Goal: Task Accomplishment & Management: Manage account settings

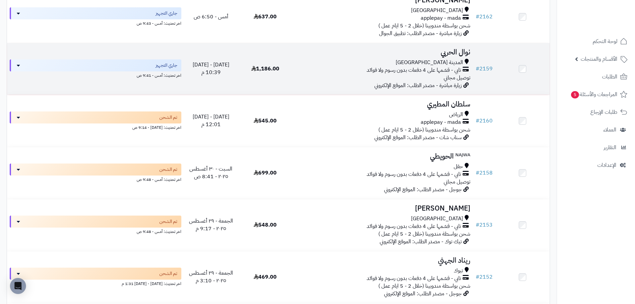
scroll to position [233, 0]
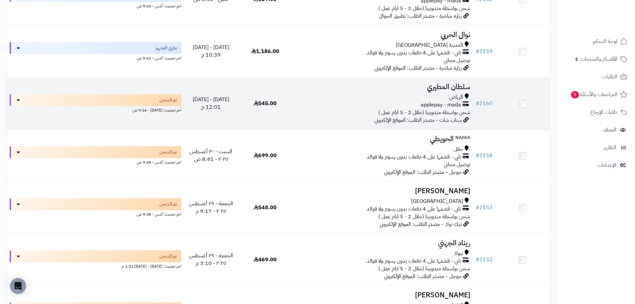
click at [519, 105] on td at bounding box center [522, 104] width 54 height 52
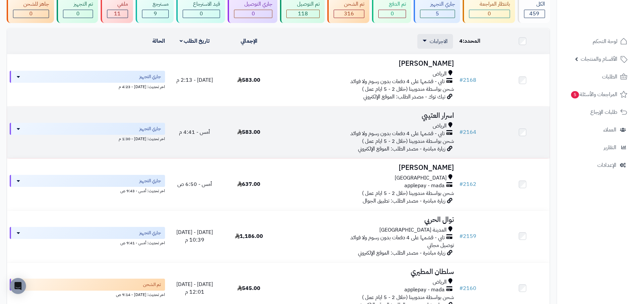
scroll to position [6, 0]
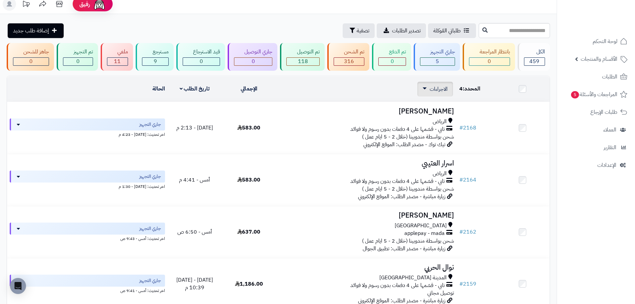
click at [434, 83] on div "الاجراءات تحديث حالة الطلبات تحضير الطلبات إصدار بوليصة الشحنة للطلب طباعة قائم…" at bounding box center [435, 89] width 36 height 15
click at [435, 86] on span "الاجراءات" at bounding box center [439, 89] width 18 height 8
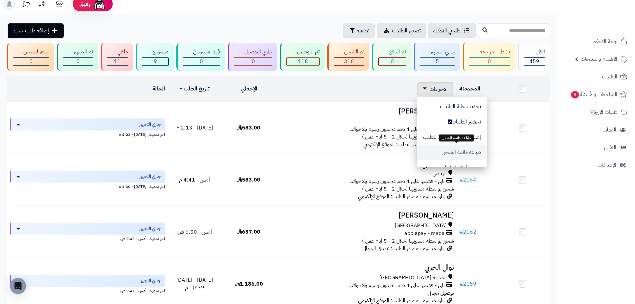
scroll to position [33, 0]
click at [480, 135] on button "طباعة فواتير الطلبات" at bounding box center [451, 133] width 69 height 15
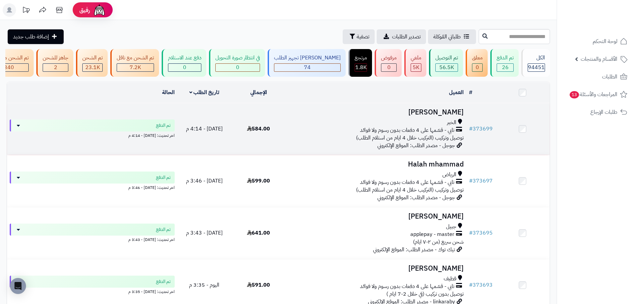
click at [373, 126] on div "الخبر" at bounding box center [375, 123] width 175 height 8
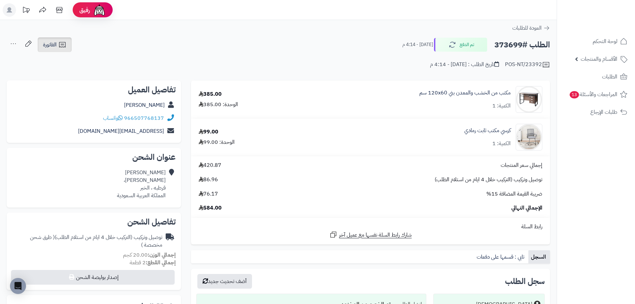
click at [57, 45] on link "الفاتورة" at bounding box center [55, 44] width 34 height 15
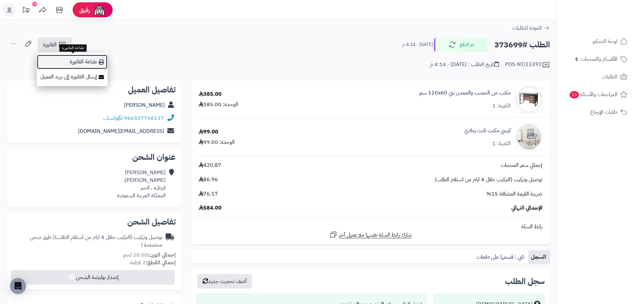
click at [96, 60] on link "طباعة الفاتورة" at bounding box center [72, 61] width 71 height 15
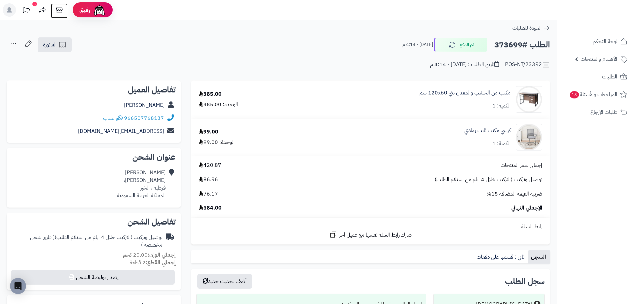
click at [59, 8] on icon at bounding box center [59, 9] width 13 height 13
click at [604, 56] on span "الأقسام والمنتجات" at bounding box center [599, 58] width 37 height 9
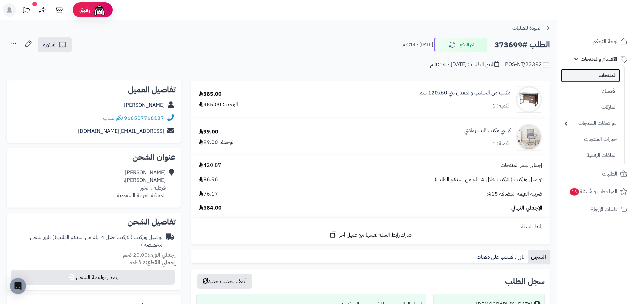
click at [604, 73] on link "المنتجات" at bounding box center [590, 76] width 59 height 14
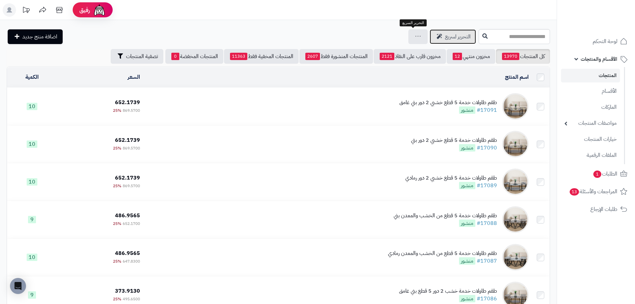
click at [445, 37] on span "التحرير لسريع" at bounding box center [458, 37] width 26 height 8
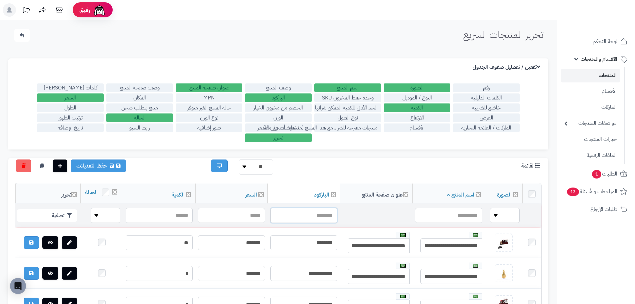
click at [323, 223] on input "text" at bounding box center [303, 215] width 67 height 15
paste input "**********"
type input "**********"
click at [47, 220] on button "تصفية" at bounding box center [47, 215] width 60 height 13
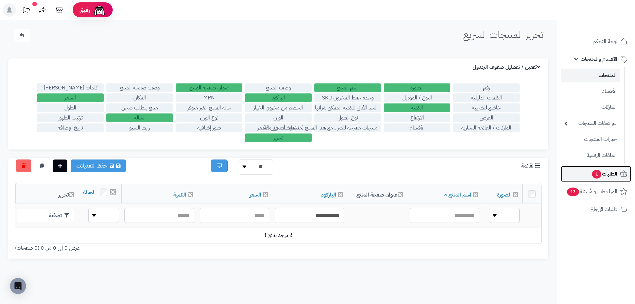
click at [605, 176] on span "الطلبات 1" at bounding box center [604, 173] width 26 height 9
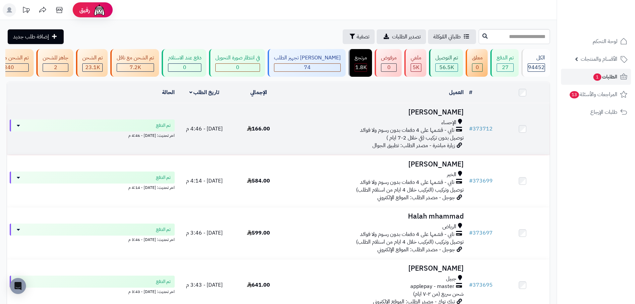
click at [315, 142] on div "الإحساء تابي - قسّمها على 4 دفعات بدون رسوم ولا فوائد توصيل بدون تركيب (في خلال…" at bounding box center [375, 130] width 175 height 23
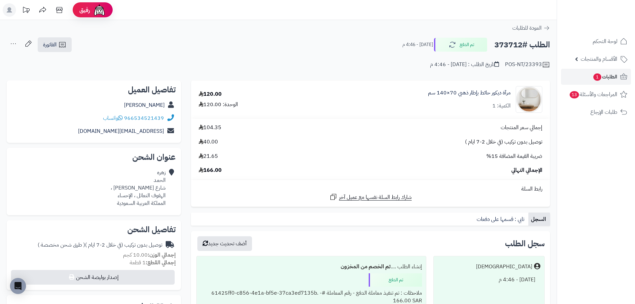
click at [509, 41] on h2 "الطلب #373712" at bounding box center [522, 45] width 56 height 14
copy h2 "373712"
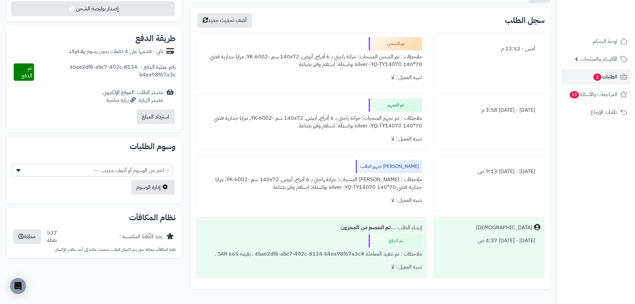
scroll to position [267, 0]
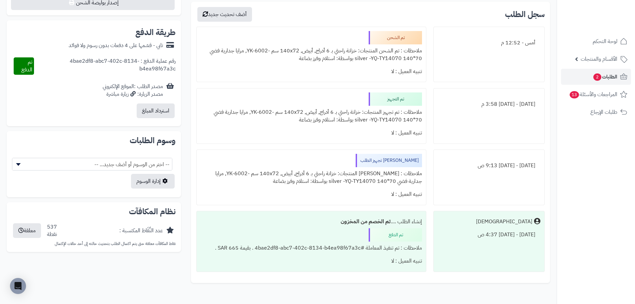
click at [305, 248] on div "ملاحظات : تم تنفيذ المعاملة #4bae2df8-abc7-402c-8134-b4ea98f67a3c . بقيمة 665 S…" at bounding box center [311, 247] width 221 height 13
click at [336, 250] on div "ملاحظات : تم تنفيذ المعاملة #4bae2df8-abc7-402c-8134-b4ea98f67a3c . بقيمة 665 S…" at bounding box center [311, 247] width 221 height 13
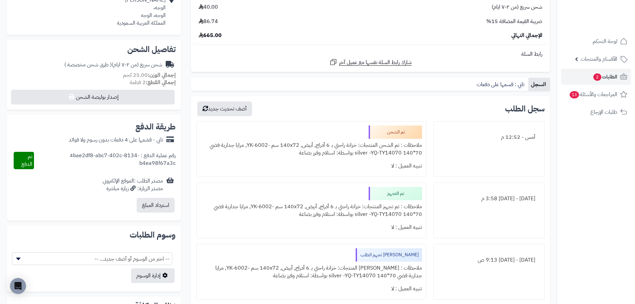
scroll to position [172, 0]
click at [89, 158] on div "رقم عملية الدفع : 4bae2df8-abc7-402c-8134-b4ea98f67a3c" at bounding box center [105, 160] width 142 height 17
click at [98, 158] on div "رقم عملية الدفع : 4bae2df8-abc7-402c-8134-b4ea98f67a3c" at bounding box center [105, 160] width 142 height 17
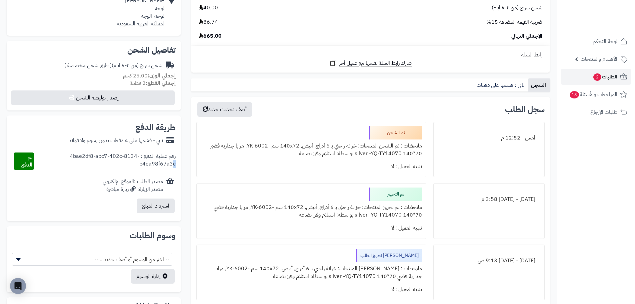
drag, startPoint x: 138, startPoint y: 157, endPoint x: 133, endPoint y: 158, distance: 5.1
click at [133, 158] on div "رقم عملية الدفع : 4bae2df8-abc7-402c-8134-b4ea98f67a3c" at bounding box center [105, 160] width 142 height 17
drag, startPoint x: 139, startPoint y: 156, endPoint x: 37, endPoint y: 154, distance: 101.4
click at [37, 154] on div "رقم عملية الدفع : 4bae2df8-abc7-402c-8134-b4ea98f67a3c" at bounding box center [105, 160] width 142 height 17
copy div "4bae2df8-abc7-402c-8134-b4ea98f67a3c"
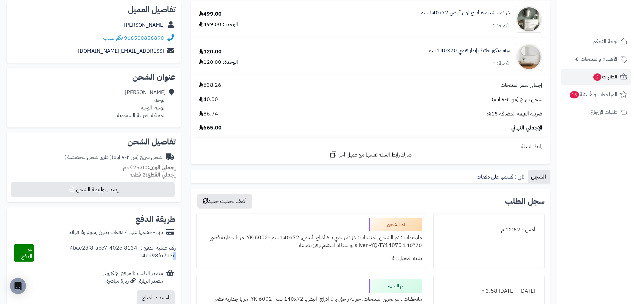
scroll to position [0, 0]
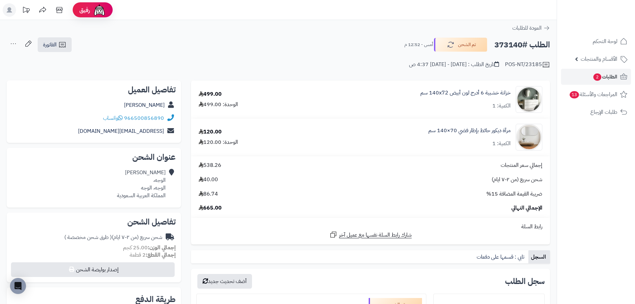
click at [512, 44] on h2 "الطلب #373140" at bounding box center [522, 45] width 56 height 14
copy h2 "373140"
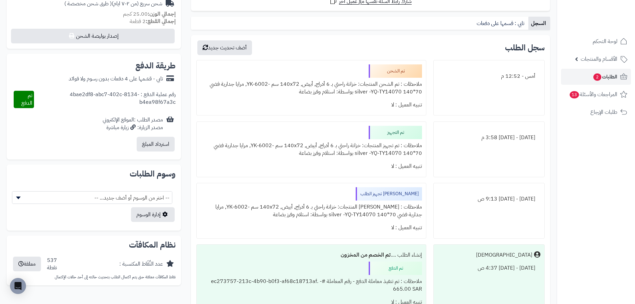
scroll to position [267, 0]
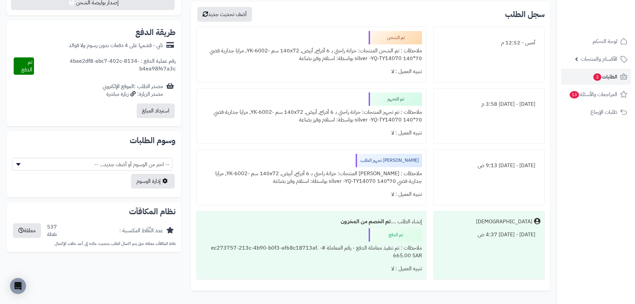
click at [129, 60] on div "رقم عملية الدفع : 4bae2df8-abc7-402c-8134-b4ea98f67a3c" at bounding box center [105, 65] width 142 height 17
click at [140, 63] on div "رقم عملية الدفع : 4bae2df8-abc7-402c-8134-b4ea98f67a3c" at bounding box center [105, 65] width 142 height 17
click at [111, 59] on div "رقم عملية الدفع : 4bae2df8-abc7-402c-8134-b4ea98f67a3c" at bounding box center [105, 65] width 142 height 17
drag, startPoint x: 139, startPoint y: 61, endPoint x: 36, endPoint y: 63, distance: 103.0
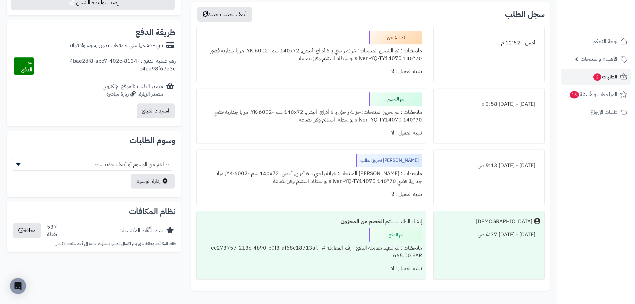
click at [36, 63] on div "رقم عملية الدفع : 4bae2df8-abc7-402c-8134-b4ea98f67a3c" at bounding box center [105, 65] width 142 height 17
copy div "4bae2df8-abc7-402c-8134-b4ea98f67a3c"
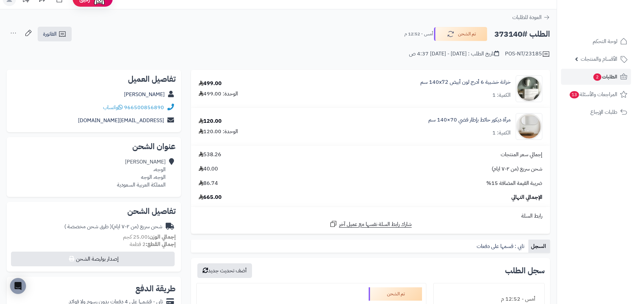
scroll to position [0, 0]
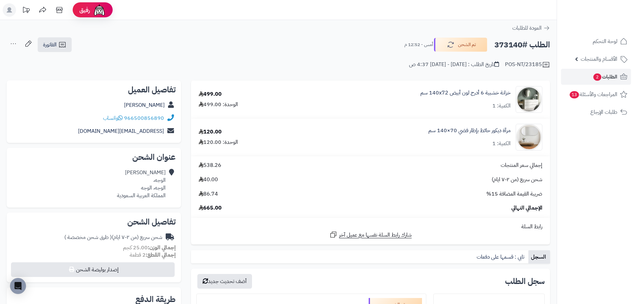
click at [513, 43] on h2 "الطلب #373140" at bounding box center [522, 45] width 56 height 14
copy h2 "373140"
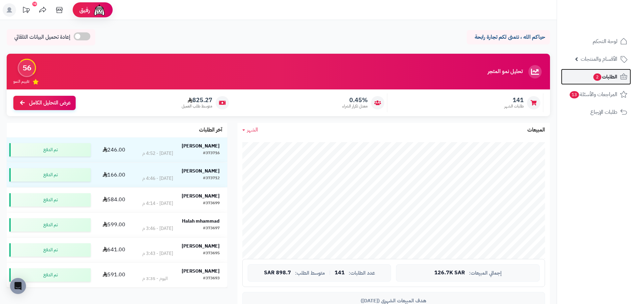
click at [593, 77] on span "2" at bounding box center [597, 76] width 8 height 7
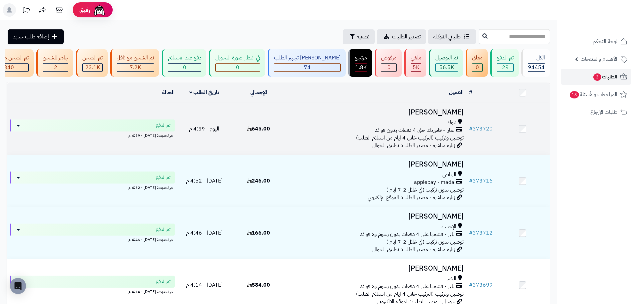
click at [412, 139] on span "توصيل وتركيب (التركيب خلال 4 ايام من استلام الطلب)" at bounding box center [410, 138] width 108 height 8
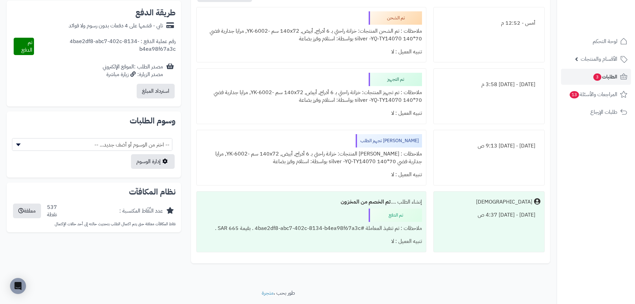
scroll to position [305, 0]
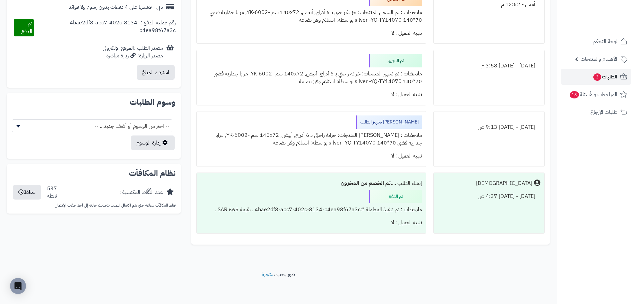
click at [125, 23] on div "رقم عملية الدفع : 4bae2df8-abc7-402c-8134-b4ea98f67a3c" at bounding box center [105, 27] width 142 height 17
copy div "رقم عملية الدفع : 4bae2df8-abc7-402c-8134-b4ea98f67a3c"
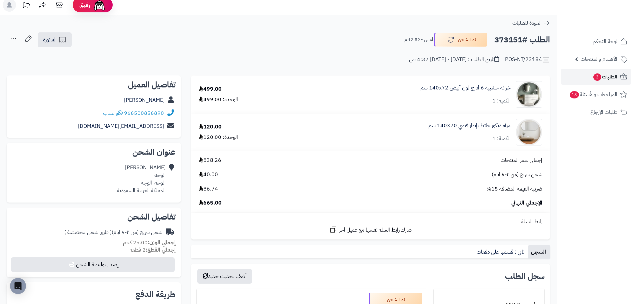
scroll to position [0, 0]
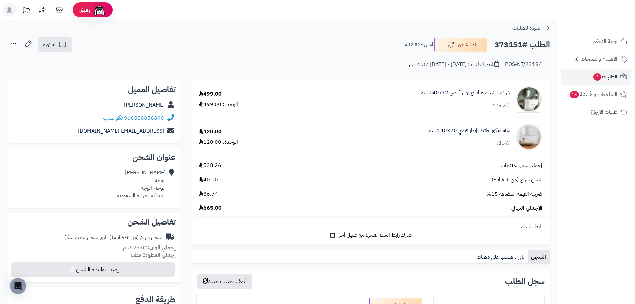
click at [506, 46] on h2 "الطلب #373151" at bounding box center [522, 45] width 56 height 14
copy h2 "373151"
